Goal: Find specific page/section: Find specific page/section

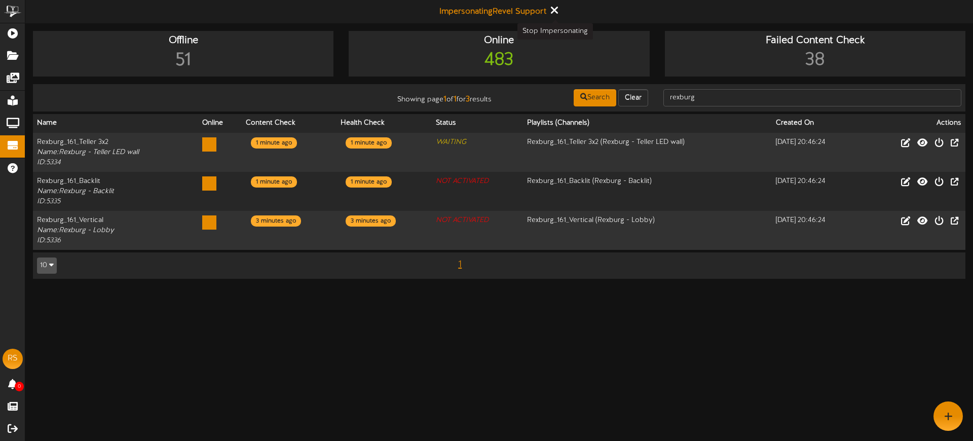
click at [557, 12] on icon at bounding box center [553, 10] width 7 height 11
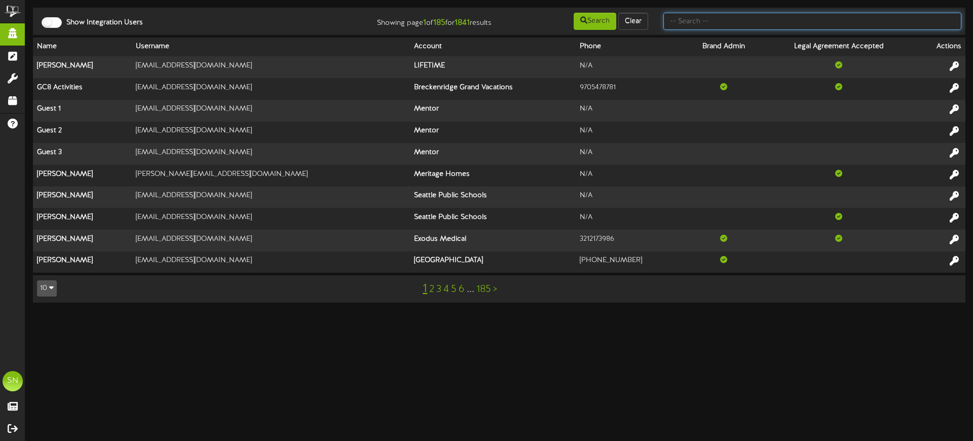
click at [701, 25] on input "text" at bounding box center [812, 21] width 298 height 17
paste input "[EMAIL_ADDRESS][DOMAIN_NAME]"
type input "[EMAIL_ADDRESS][DOMAIN_NAME]"
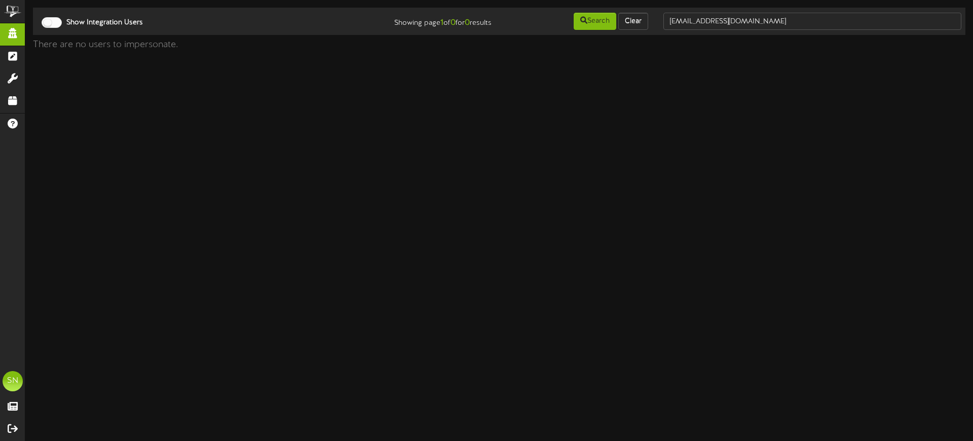
click at [48, 20] on div at bounding box center [52, 22] width 20 height 11
click at [776, 16] on input "jenniferu@mach1stores.net" at bounding box center [812, 21] width 298 height 17
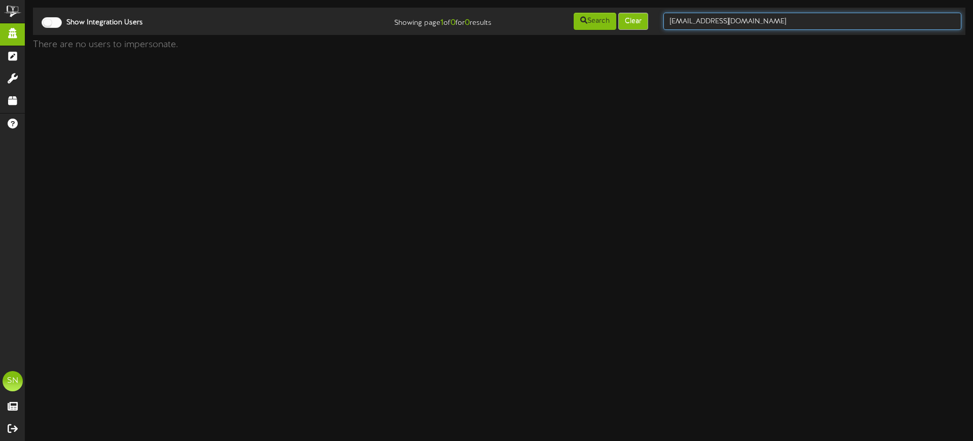
drag, startPoint x: 686, startPoint y: 13, endPoint x: 644, endPoint y: 12, distance: 42.1
click at [644, 12] on div "Show Integration Users Showing page 1 of 0 for 0 results Search Clear jenniferu…" at bounding box center [499, 21] width 940 height 19
type input "mach 1"
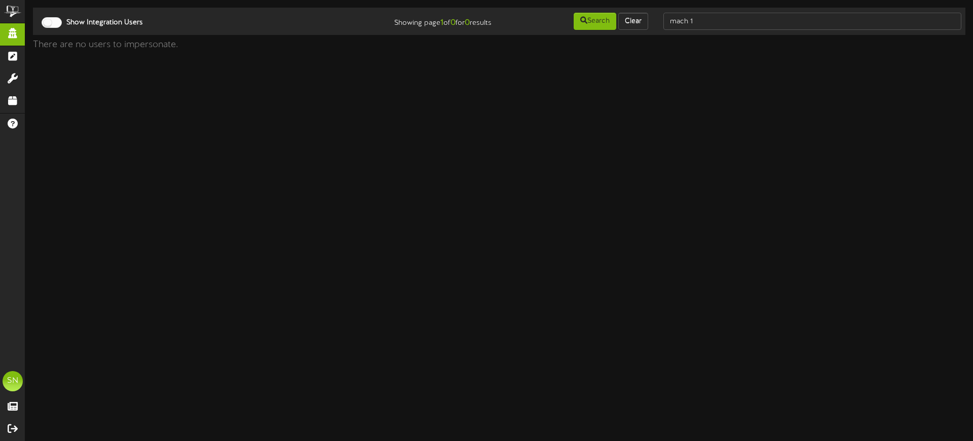
click at [59, 23] on div at bounding box center [52, 22] width 20 height 11
drag, startPoint x: 727, startPoint y: 20, endPoint x: 661, endPoint y: 19, distance: 65.4
click at [658, 20] on div "mach 1" at bounding box center [812, 21] width 313 height 19
type input "mach 1"
drag, startPoint x: 694, startPoint y: 21, endPoint x: 666, endPoint y: 17, distance: 28.1
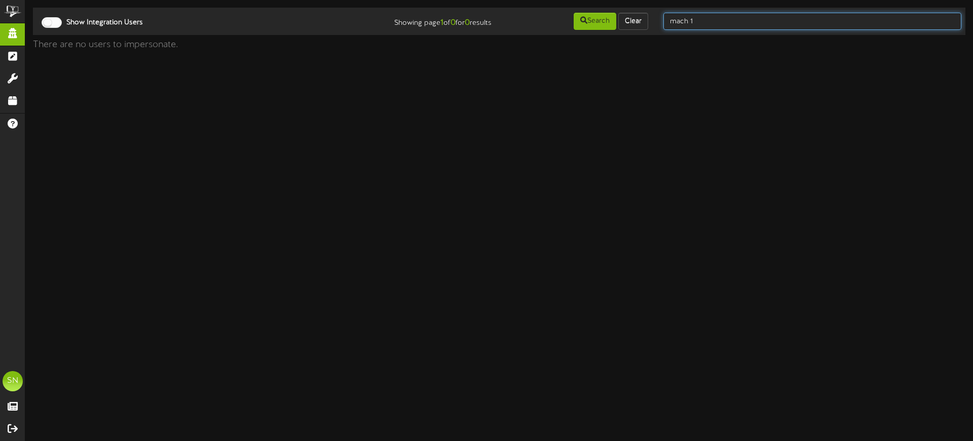
click at [666, 17] on input "mach 1" at bounding box center [812, 21] width 298 height 17
click at [690, 15] on input "text" at bounding box center [812, 21] width 298 height 17
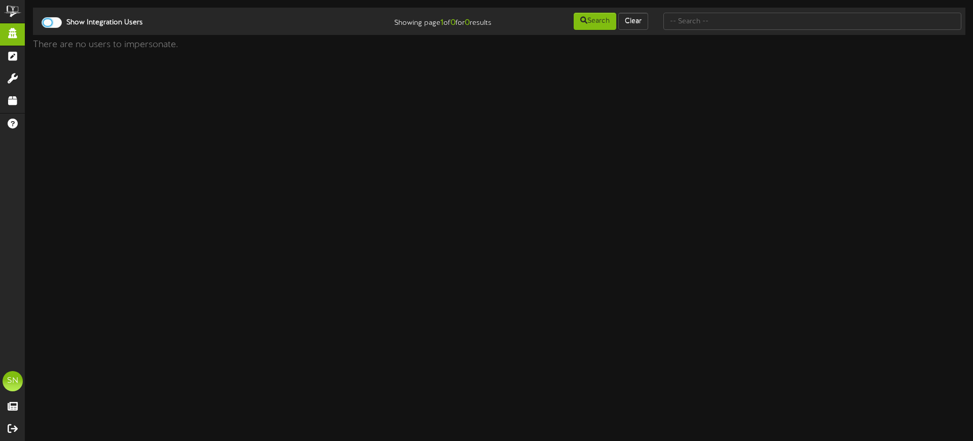
click at [57, 24] on div at bounding box center [52, 22] width 20 height 11
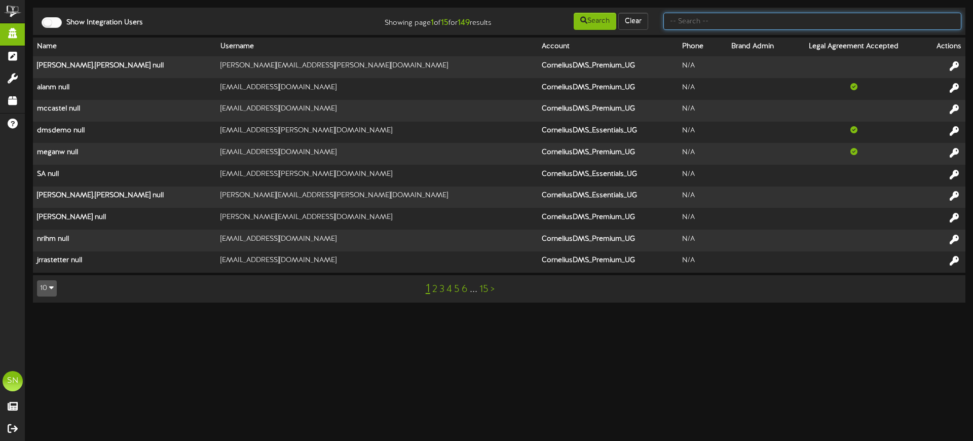
click at [684, 25] on input "text" at bounding box center [812, 21] width 298 height 17
type input "meyer"
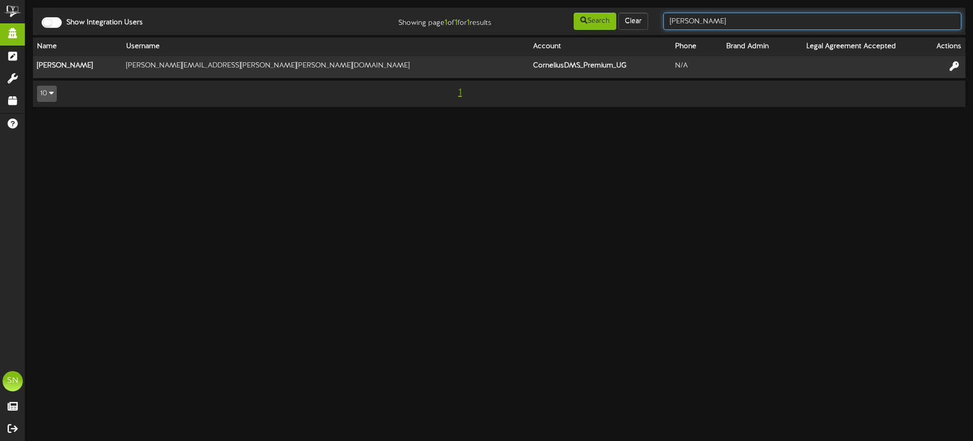
drag, startPoint x: 755, startPoint y: 22, endPoint x: 666, endPoint y: 18, distance: 88.8
click at [666, 18] on input "meyer" at bounding box center [812, 21] width 298 height 17
paste input "jenniferu@mach1stores.net"
type input "jenniferu@mach1stores.net"
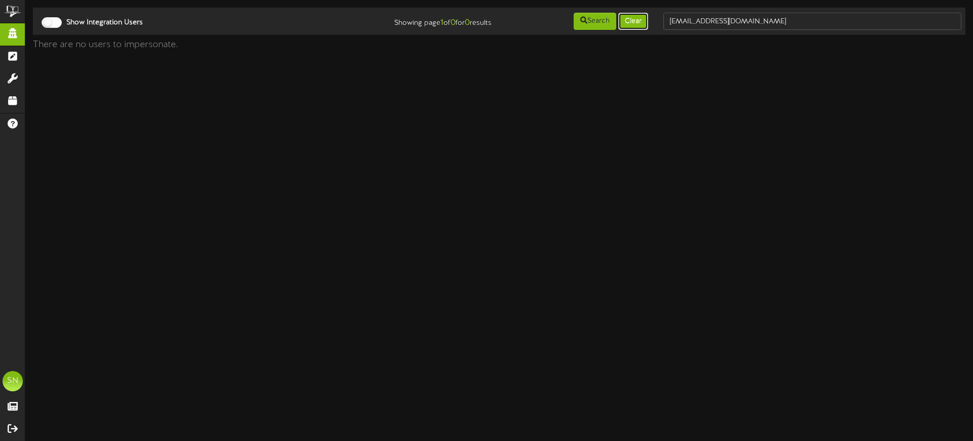
click at [642, 24] on button "Clear" at bounding box center [633, 21] width 30 height 17
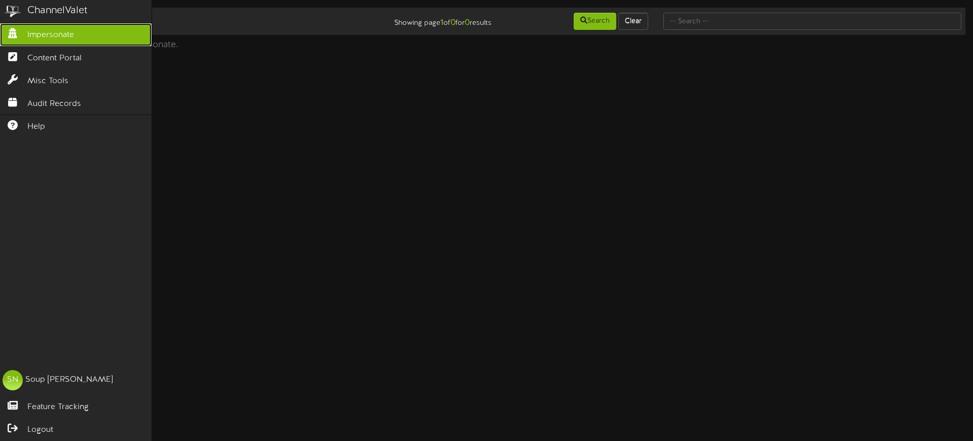
click at [21, 33] on icon at bounding box center [12, 32] width 25 height 8
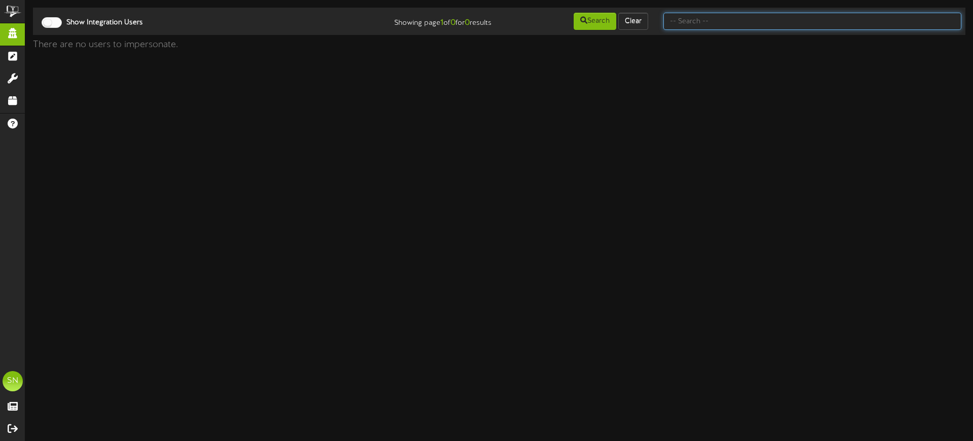
click at [693, 23] on input "text" at bounding box center [812, 21] width 298 height 17
click at [59, 20] on div at bounding box center [52, 22] width 20 height 11
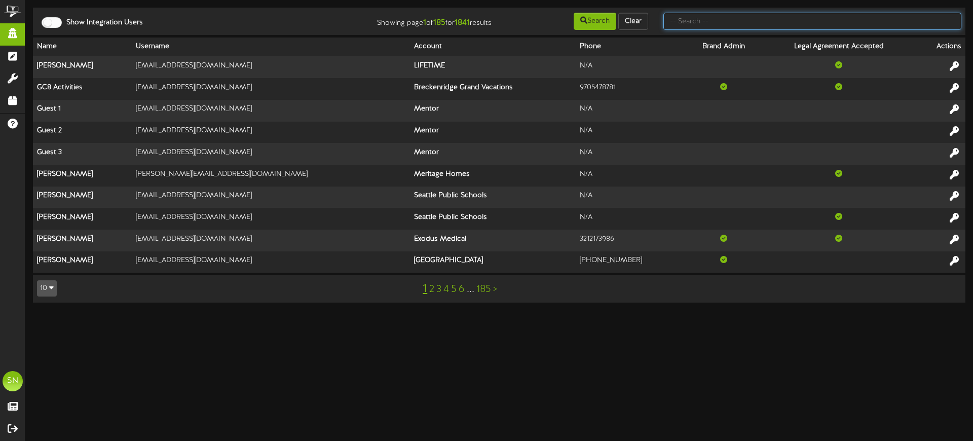
click at [707, 21] on input "text" at bounding box center [812, 21] width 298 height 17
click at [47, 24] on div at bounding box center [52, 22] width 20 height 11
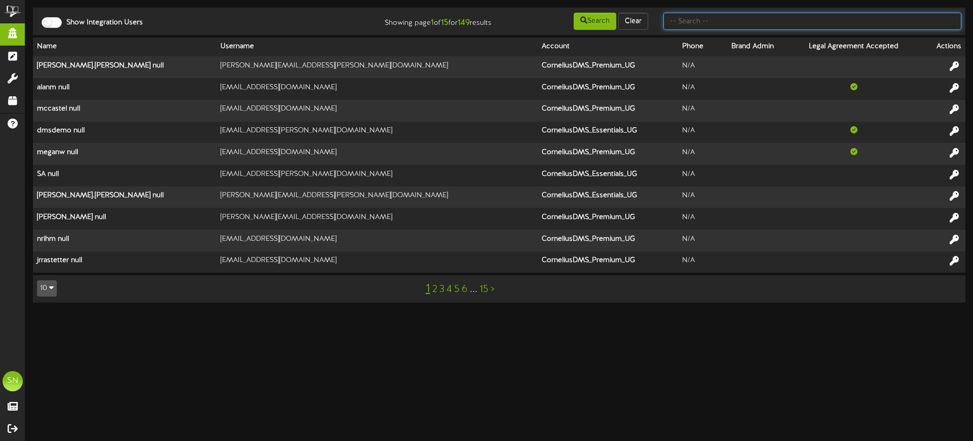
click at [694, 20] on input "text" at bounding box center [812, 21] width 298 height 17
paste input "alanm@mach1stores.net."
type input "alanm@mach1stores.net."
click at [582, 24] on button "Search" at bounding box center [595, 21] width 43 height 17
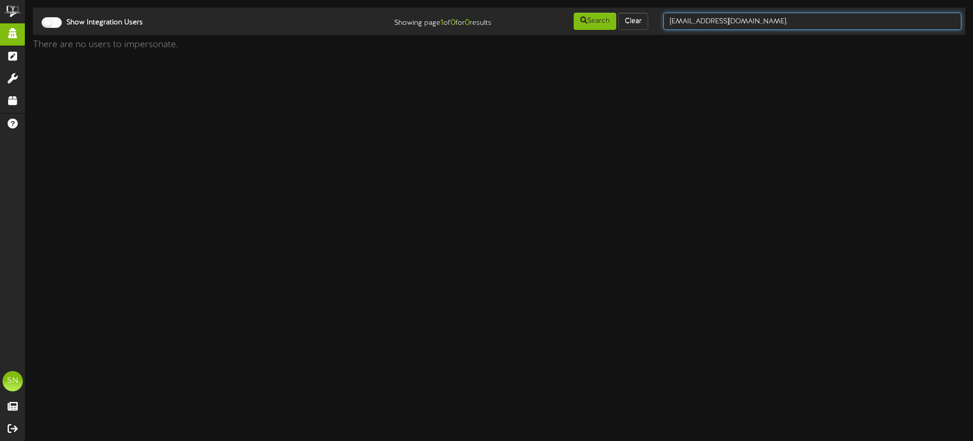
click at [671, 21] on input "alanm@mach1stores.net." at bounding box center [812, 21] width 298 height 17
click at [794, 19] on input "alanm@mach1stores.net." at bounding box center [812, 21] width 298 height 17
type input "alanm@mach1stores.net"
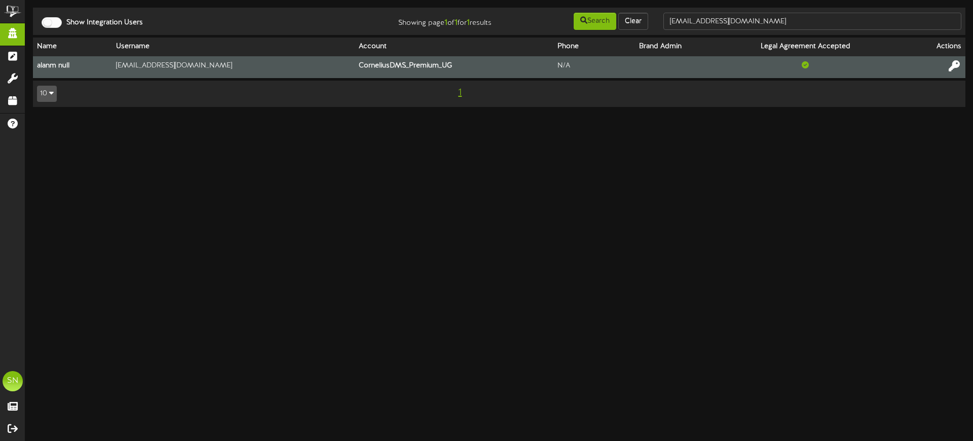
click at [953, 66] on icon at bounding box center [954, 65] width 11 height 11
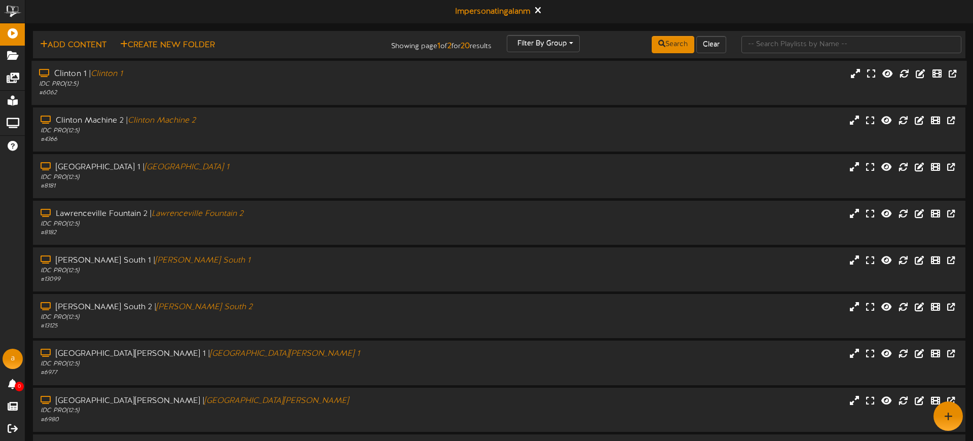
click at [335, 77] on div "Clinton 1 | Clinton 1" at bounding box center [226, 74] width 375 height 12
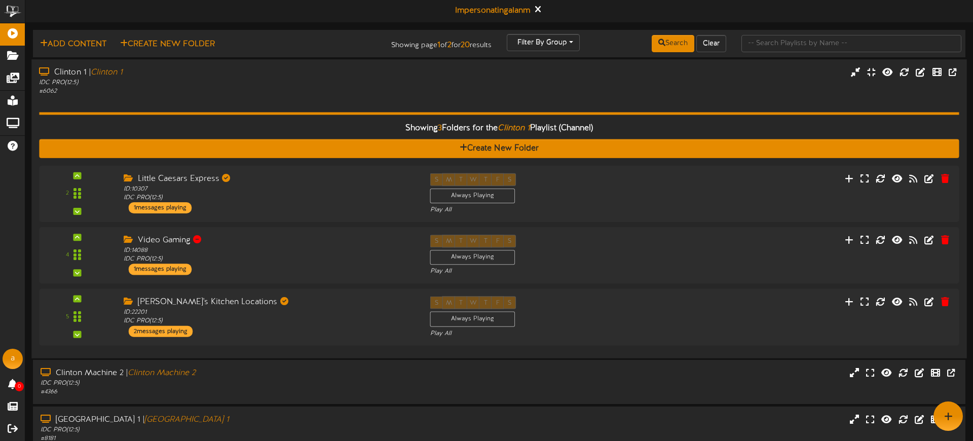
click at [371, 86] on div "IDC PRO ( 12:5 )" at bounding box center [226, 83] width 375 height 9
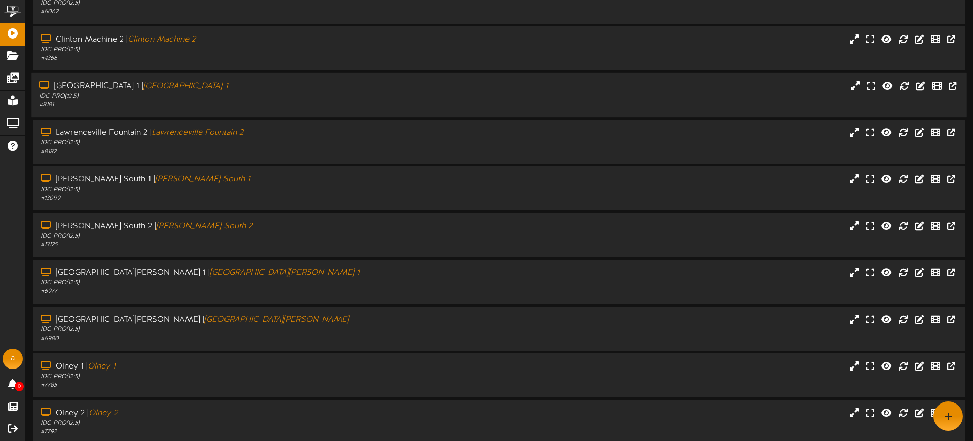
scroll to position [126, 0]
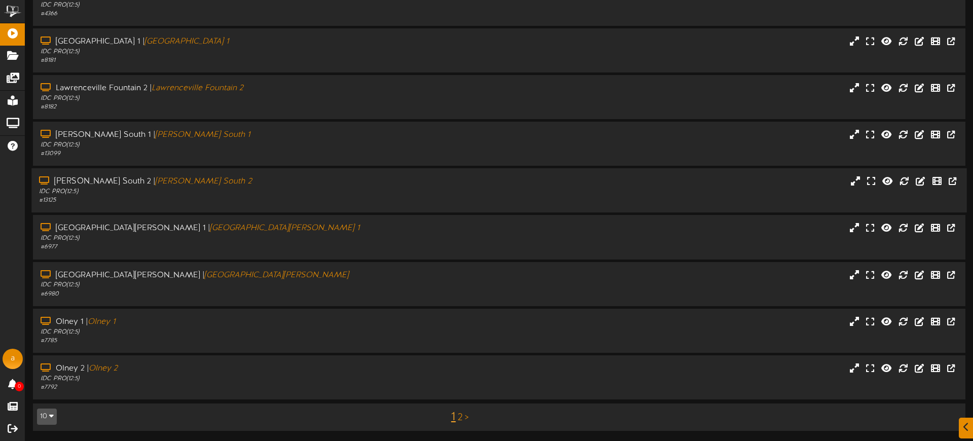
drag, startPoint x: 327, startPoint y: 220, endPoint x: 356, endPoint y: 198, distance: 36.4
click at [327, 220] on div "Mt Vernon 1 | Mt Vernon 1 IDC PRO ( 12:5 ) # 6977" at bounding box center [499, 237] width 933 height 44
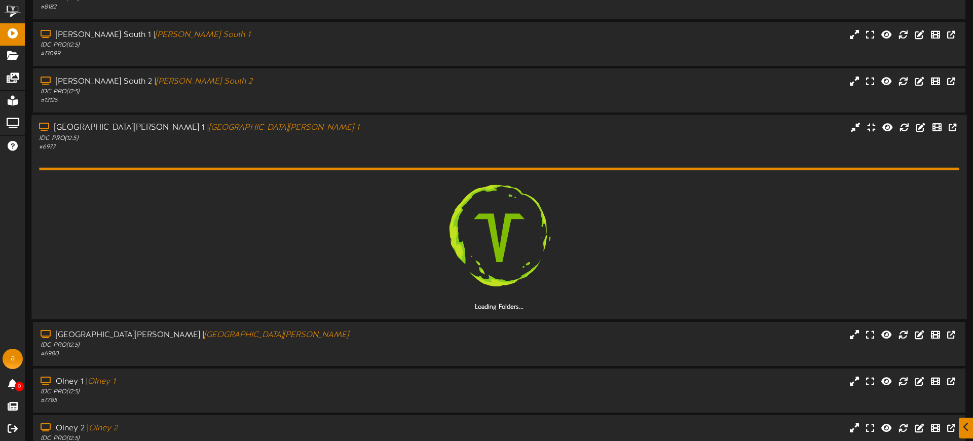
scroll to position [285, 0]
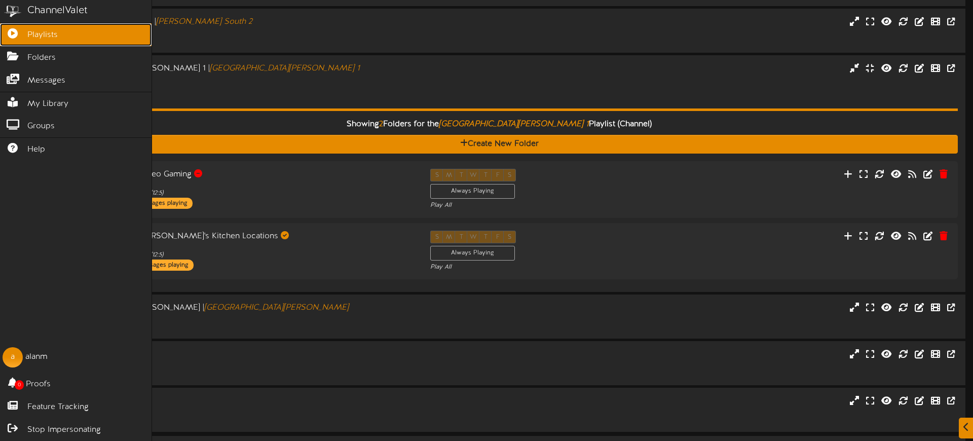
click at [33, 33] on span "Playlists" at bounding box center [42, 35] width 30 height 12
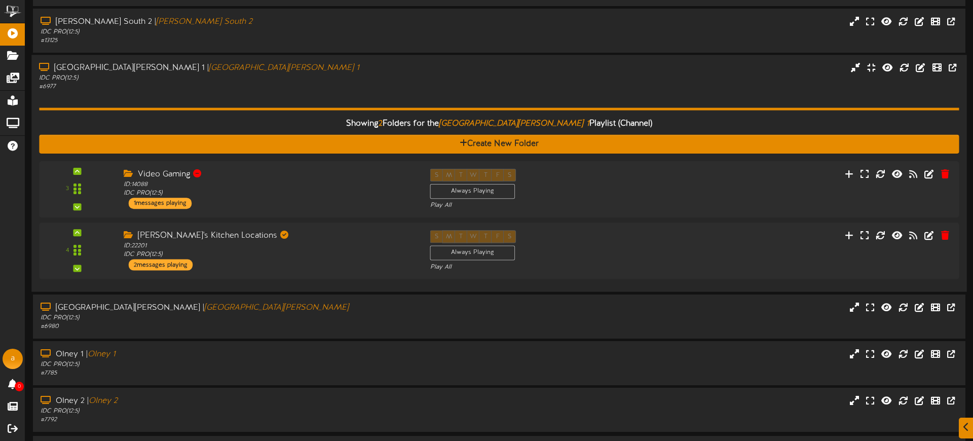
click at [256, 75] on div "IDC PRO ( 12:5 )" at bounding box center [226, 79] width 375 height 9
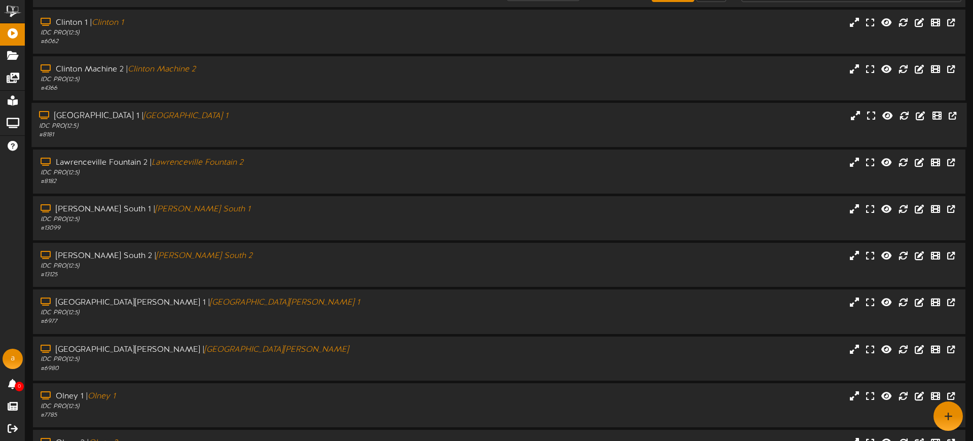
scroll to position [0, 0]
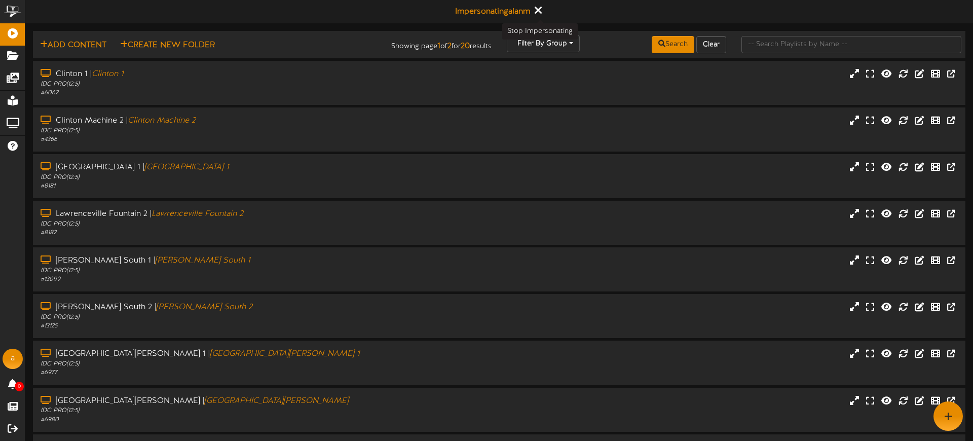
click at [539, 13] on icon at bounding box center [538, 10] width 7 height 11
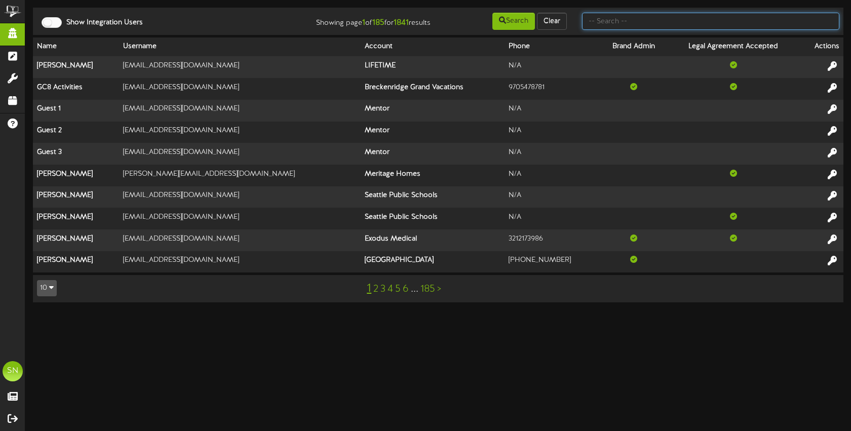
click at [632, 26] on input "text" at bounding box center [710, 21] width 257 height 17
click at [55, 24] on div at bounding box center [52, 22] width 20 height 11
click at [618, 21] on input "text" at bounding box center [710, 21] width 257 height 17
type input "ihc"
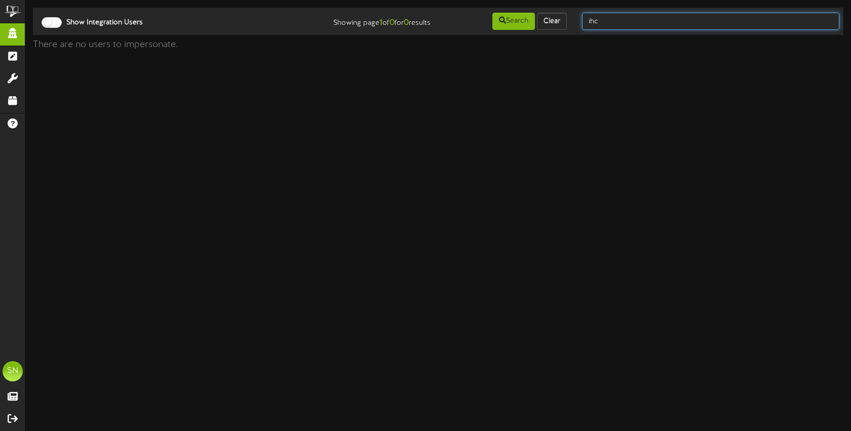
drag, startPoint x: 601, startPoint y: 22, endPoint x: 570, endPoint y: 21, distance: 30.9
click at [570, 21] on div "Show Integration Users Showing page 1 of 0 for 0 results Search Clear ihc" at bounding box center [438, 21] width 818 height 19
type input "intermountain"
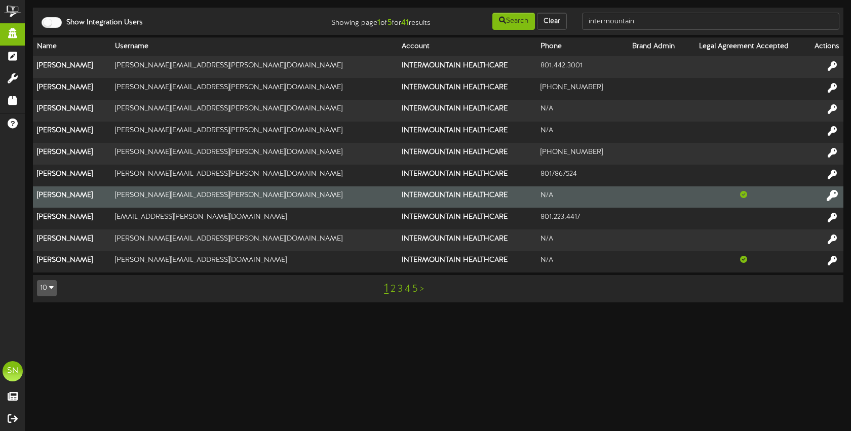
click at [833, 194] on icon at bounding box center [832, 195] width 11 height 11
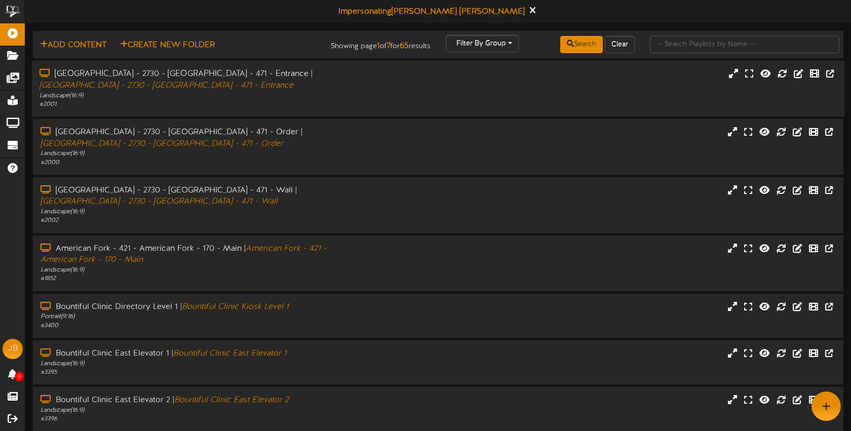
click at [410, 98] on div "[GEOGRAPHIC_DATA] - 2730 - [GEOGRAPHIC_DATA] - 471 - Entrance | [GEOGRAPHIC_DAT…" at bounding box center [438, 88] width 813 height 41
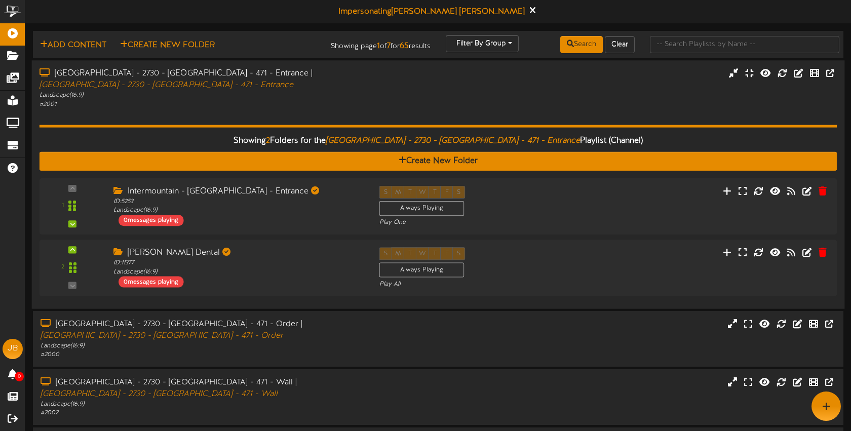
click at [378, 117] on div "Showing 2 Folders for the [GEOGRAPHIC_DATA] - 2730 - [GEOGRAPHIC_DATA] - 471 - …" at bounding box center [439, 204] width 798 height 193
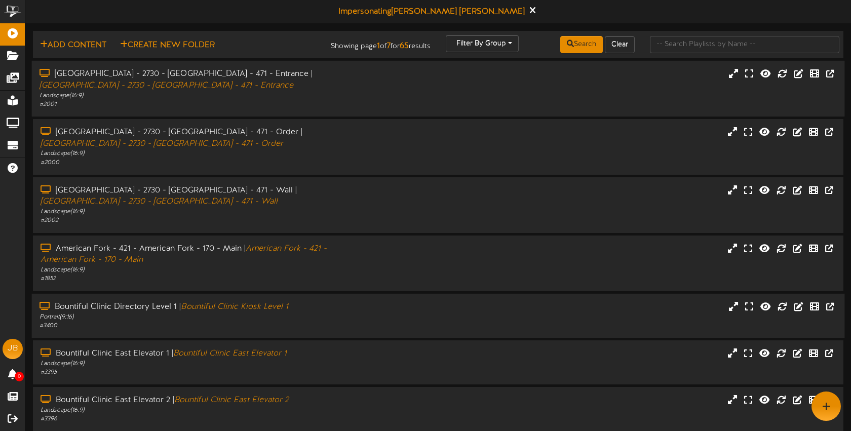
drag, startPoint x: 395, startPoint y: 308, endPoint x: 401, endPoint y: 309, distance: 6.2
click at [395, 308] on div "Bountiful Clinic Directory Level 1 | Bountiful Clinic Kiosk Level 1 Portrait ( …" at bounding box center [438, 315] width 813 height 29
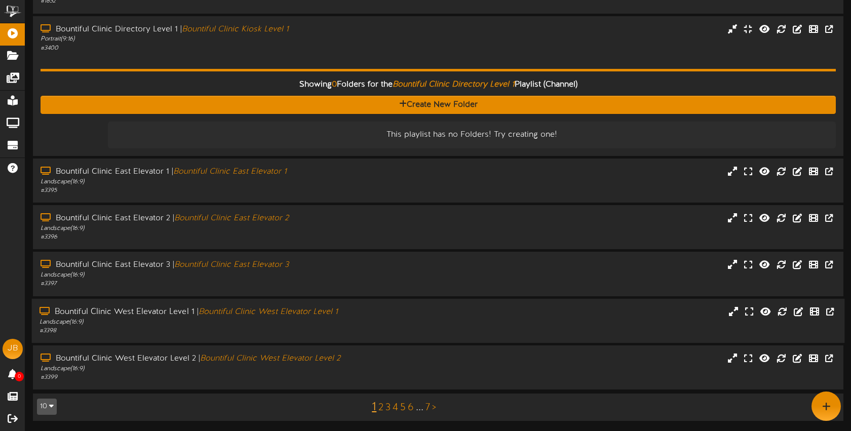
click at [401, 310] on div "Bountiful Clinic West Elevator Level 1 | Bountiful Clinic West Elevator Level 1…" at bounding box center [438, 321] width 813 height 29
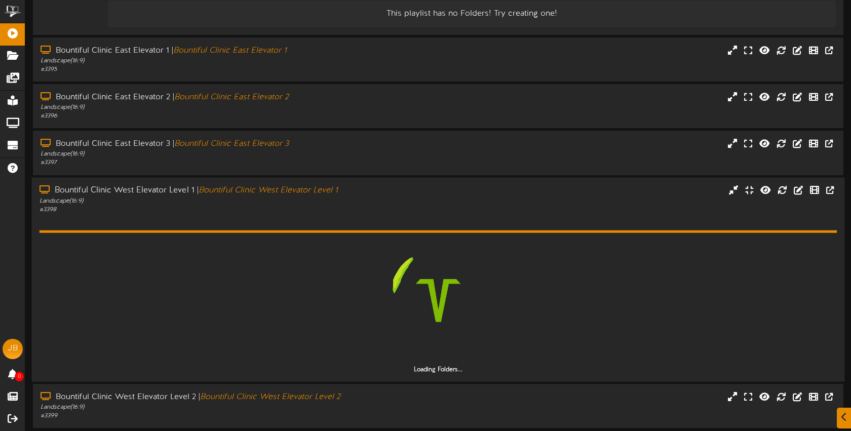
scroll to position [437, 0]
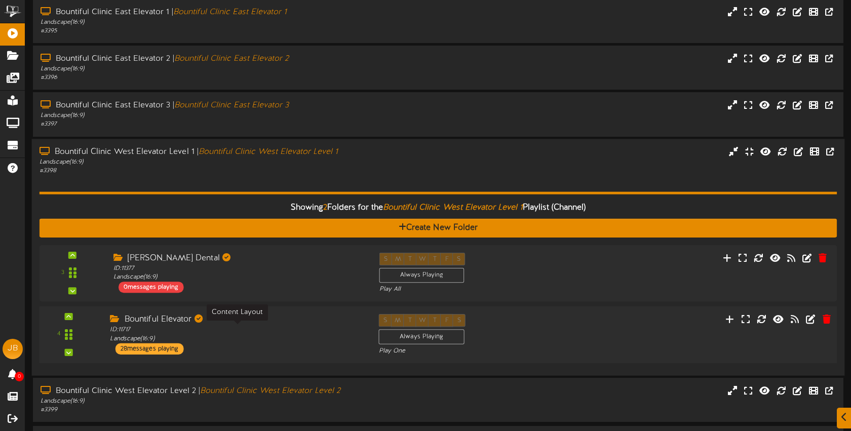
click at [308, 335] on div "ID: 11717 Landscape ( 16:9 )" at bounding box center [236, 335] width 253 height 18
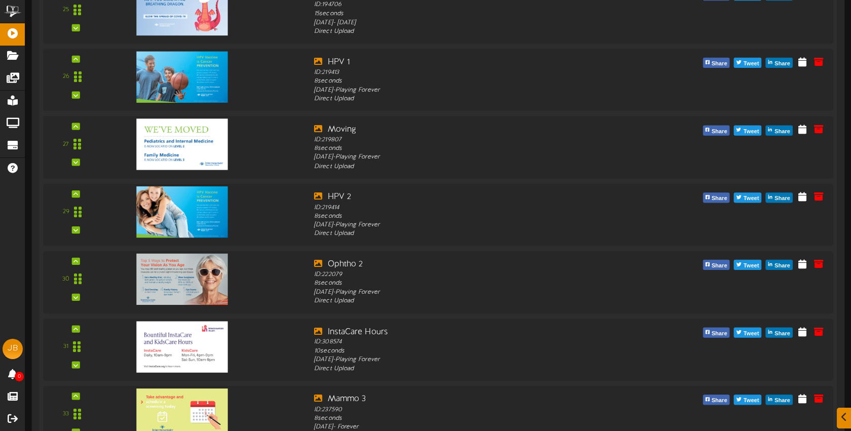
scroll to position [2398, 0]
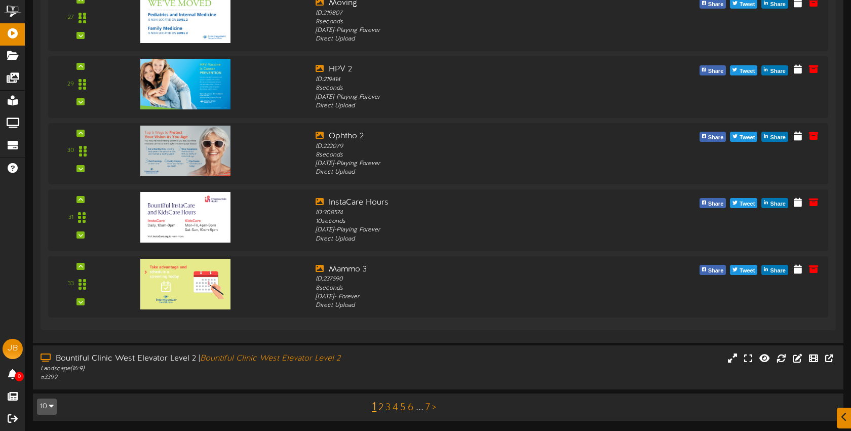
click at [380, 406] on link "2" at bounding box center [381, 407] width 5 height 11
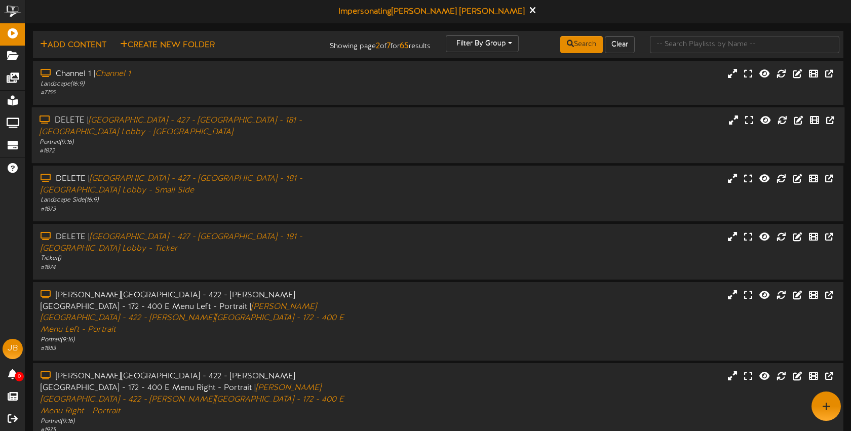
click at [371, 136] on div "DELETE | Salt Lake Clinic - 427 - Salt Lake Clinic - 181 - Salt Lake Clinic Lob…" at bounding box center [438, 135] width 813 height 41
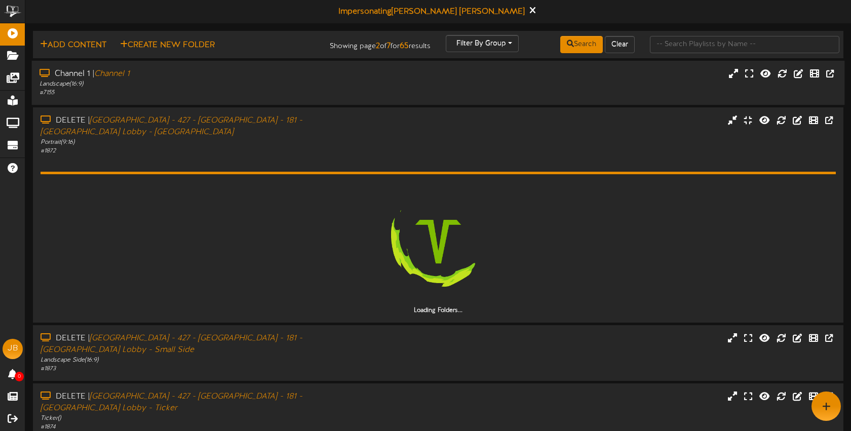
click at [323, 98] on div "Channel 1 | Channel 1 Landscape ( 16:9 ) # 7155" at bounding box center [438, 83] width 813 height 44
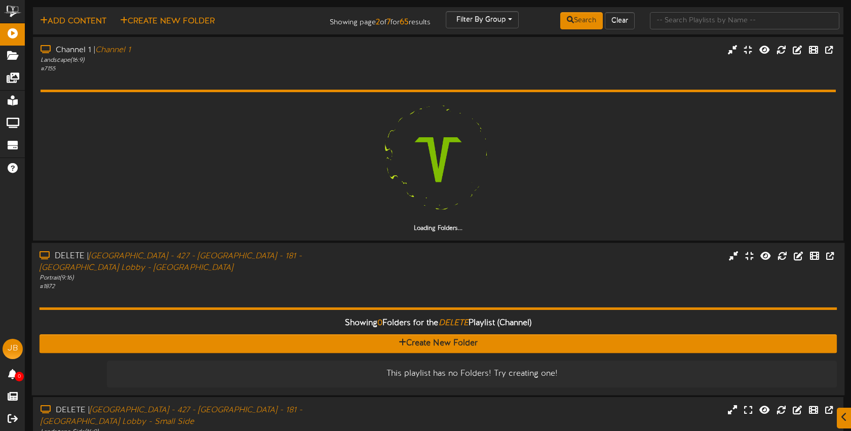
scroll to position [30, 0]
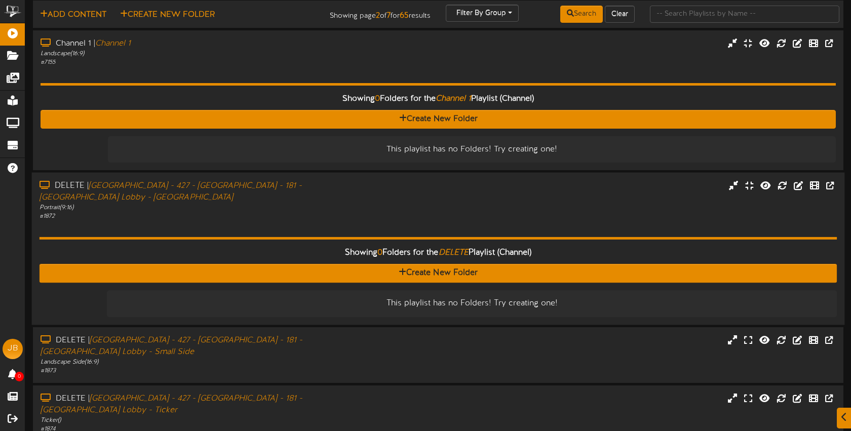
click at [384, 253] on div "Showing 0 Folders for the DELETE Playlist (Channel)" at bounding box center [438, 253] width 813 height 22
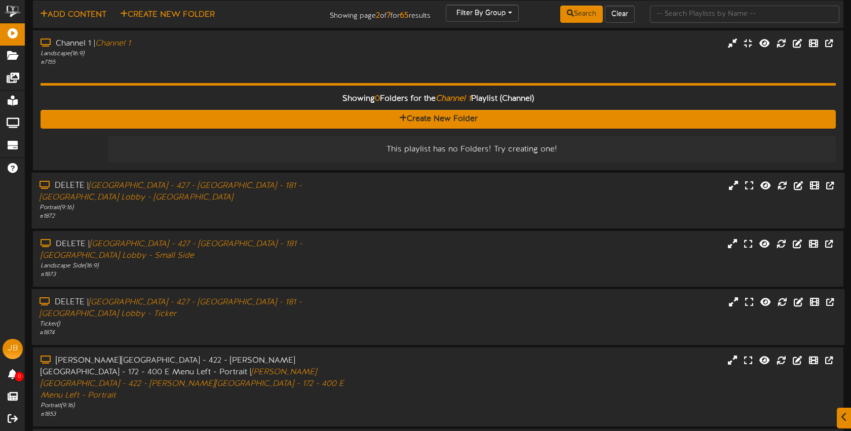
drag, startPoint x: 424, startPoint y: 366, endPoint x: 435, endPoint y: 330, distance: 38.0
click at [424, 366] on div "Dixie Regional Hospital - 422 - Dixie Regional Hospital - 172 - 400 E Menu Left…" at bounding box center [438, 387] width 811 height 64
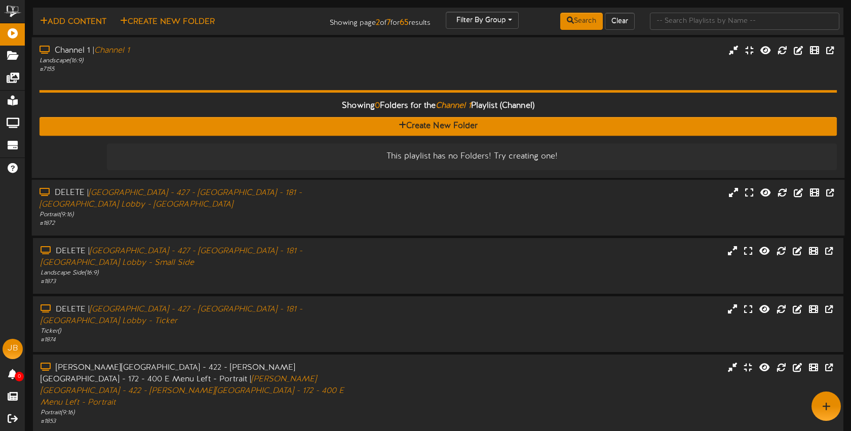
scroll to position [0, 0]
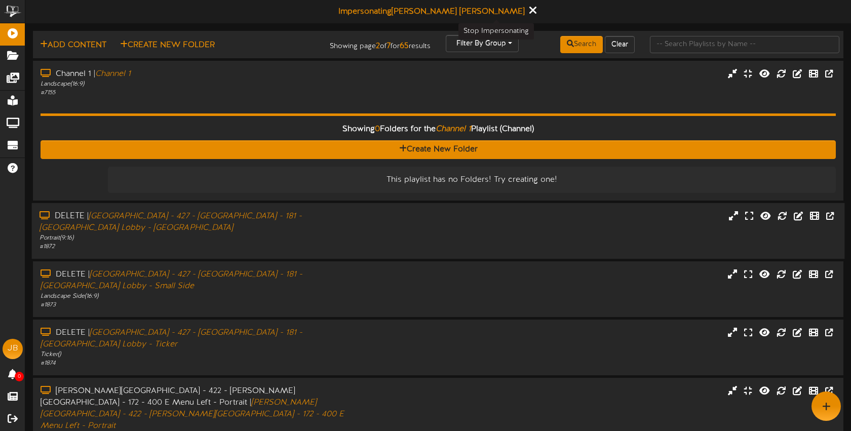
click at [530, 11] on icon at bounding box center [533, 10] width 7 height 11
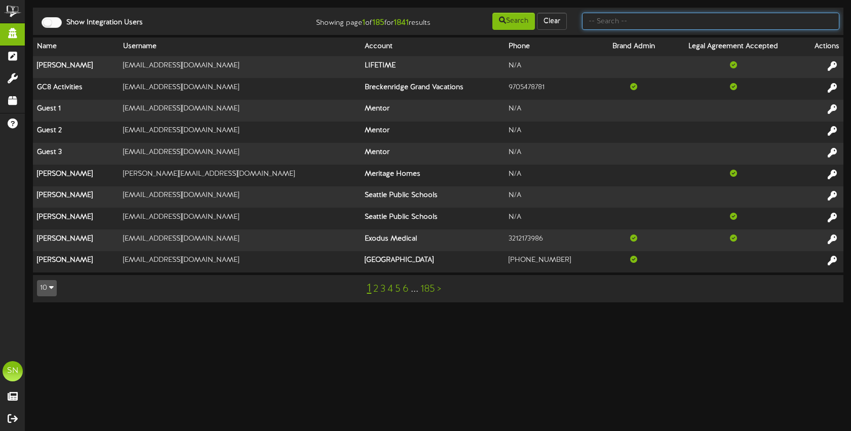
click at [602, 18] on input "text" at bounding box center [710, 21] width 257 height 17
type input "abby"
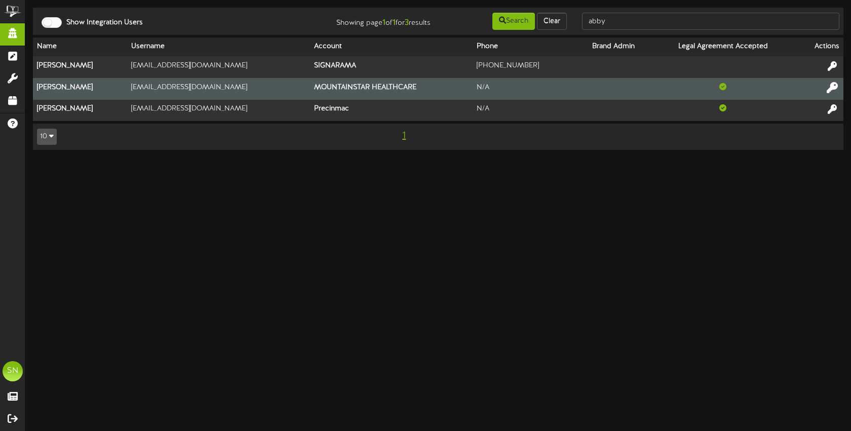
click at [832, 89] on icon at bounding box center [832, 87] width 11 height 11
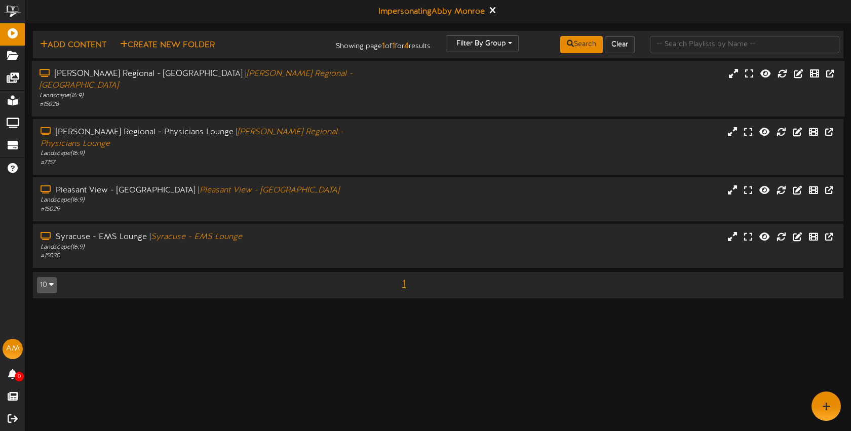
click at [352, 100] on div "# 15028" at bounding box center [202, 104] width 324 height 9
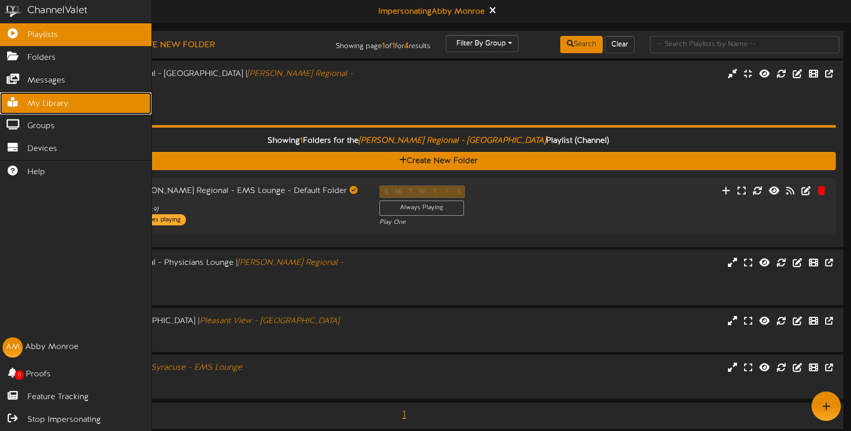
click at [37, 101] on span "My Library" at bounding box center [47, 104] width 41 height 12
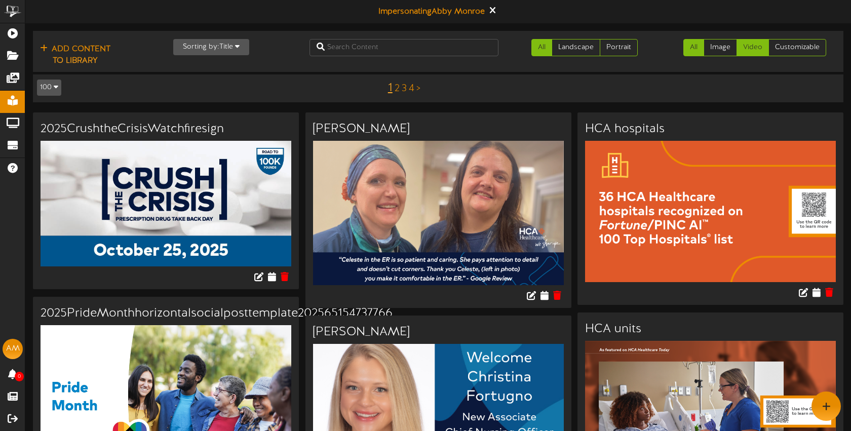
click at [753, 50] on link "Video" at bounding box center [753, 47] width 32 height 17
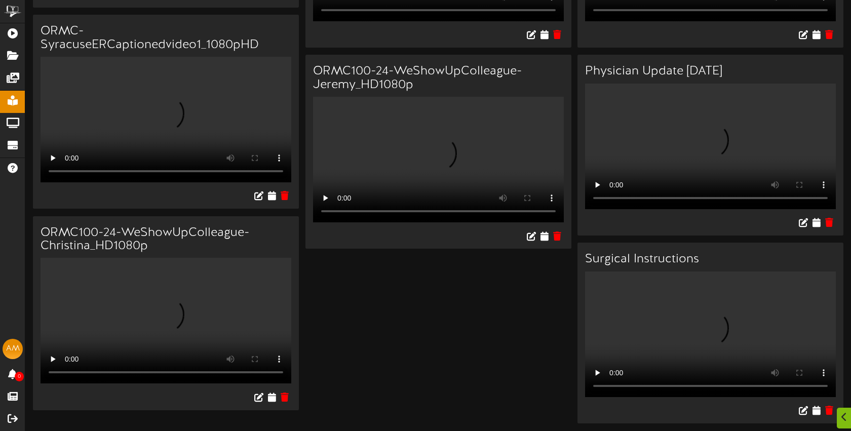
scroll to position [919, 0]
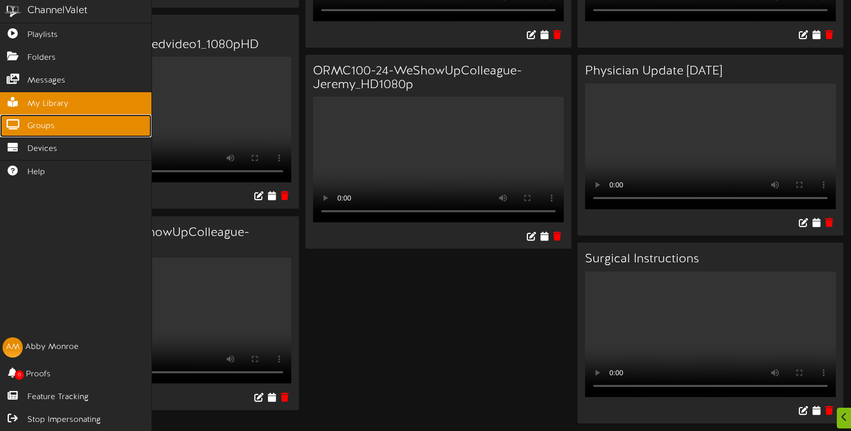
click at [29, 127] on span "Groups" at bounding box center [40, 127] width 27 height 12
